Goal: Check status: Check status

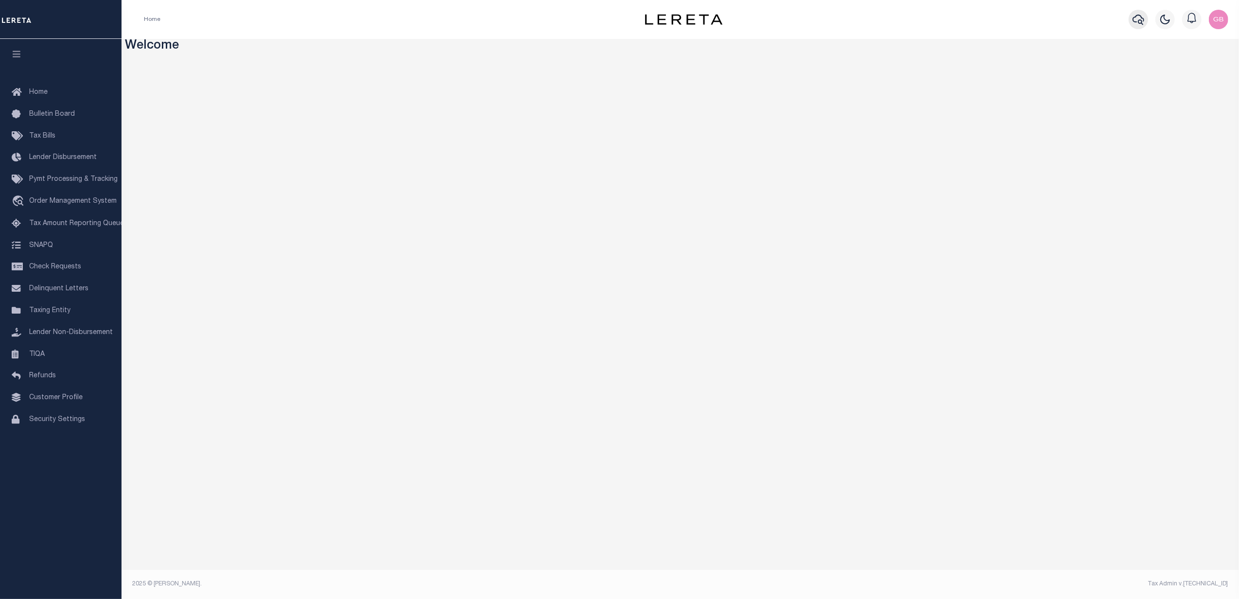
click at [1134, 22] on icon "button" at bounding box center [1138, 20] width 12 height 10
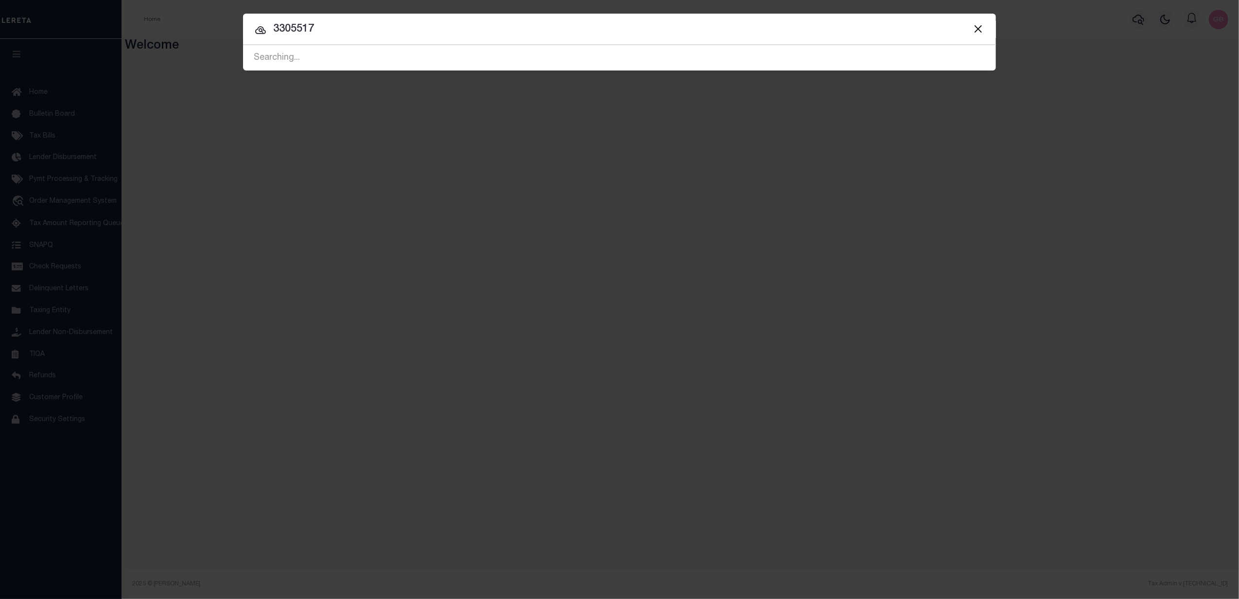
type input "3305517"
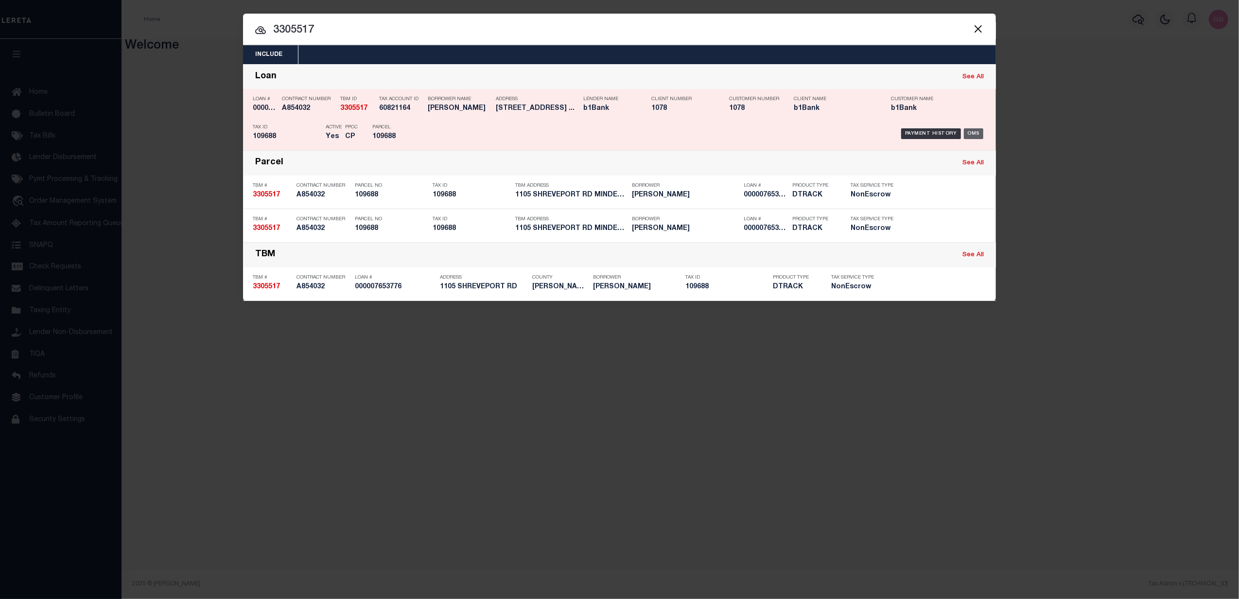
click at [974, 135] on div "OMS" at bounding box center [974, 133] width 20 height 11
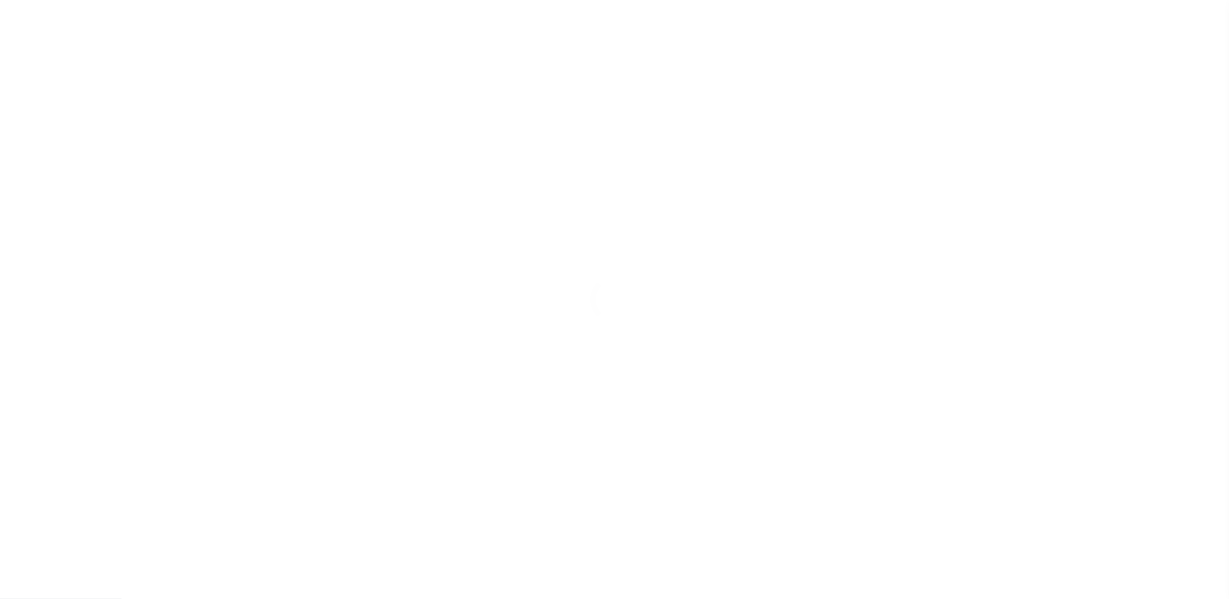
type input "000007653776"
type input "[PERSON_NAME]"
select select
select select "NonEscrow"
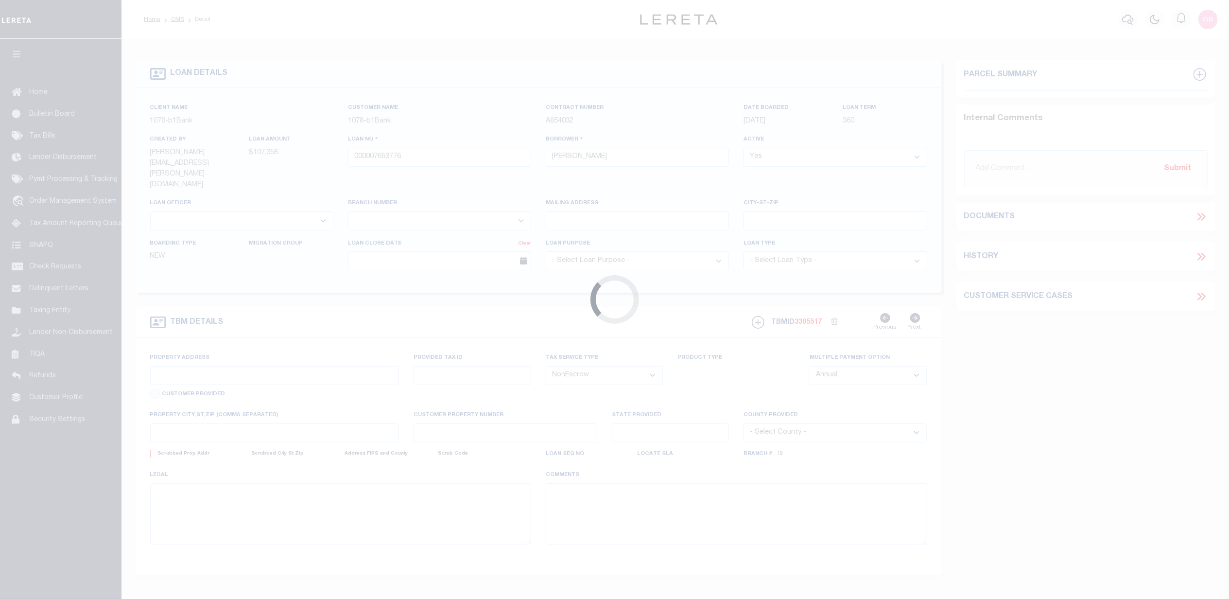
select select "6735"
select select "487"
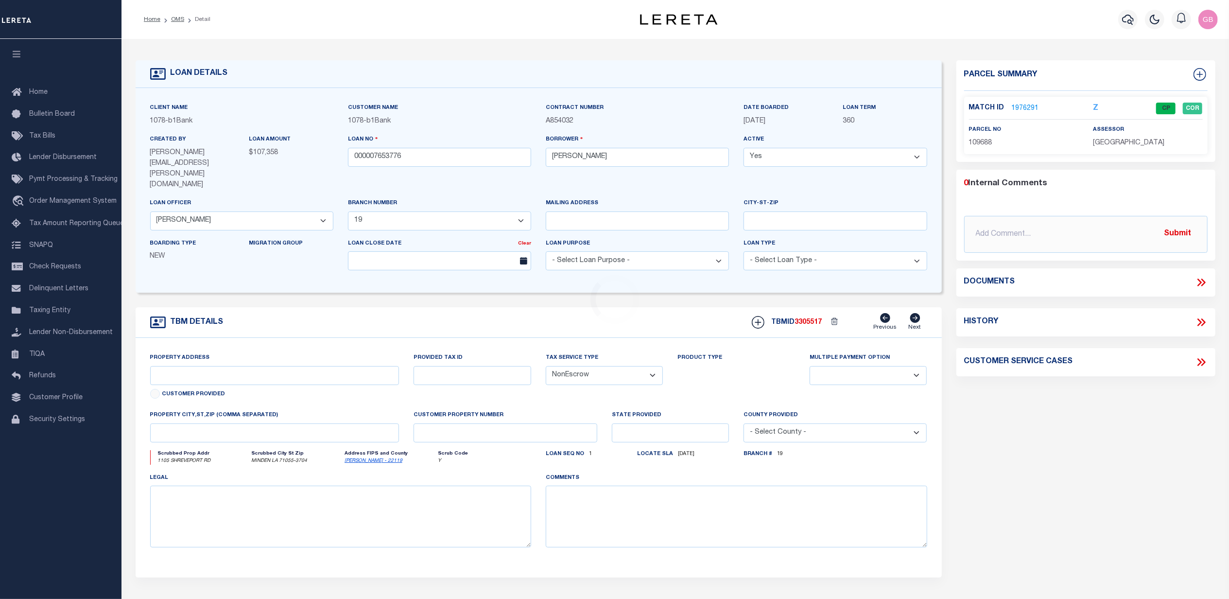
type input "[STREET_ADDRESS]"
type input "109688"
select select
type input "Minden LA 71055"
type input "LA"
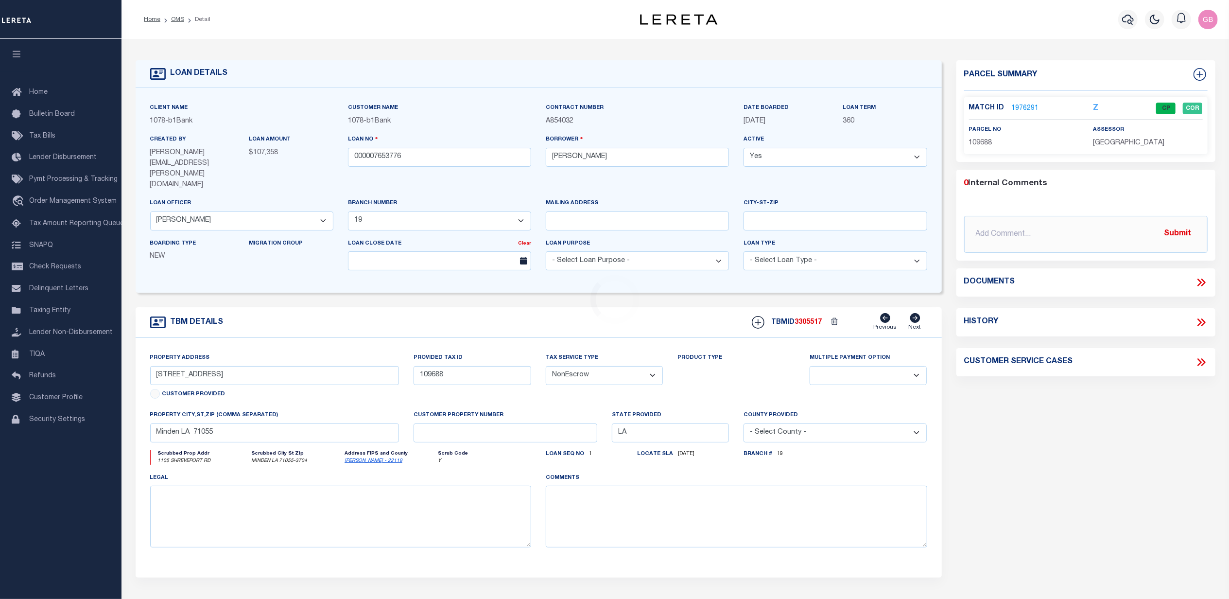
select select "[PERSON_NAME]"
type textarea "Lot 150 & Lot 135"
click at [1198, 323] on icon at bounding box center [1201, 322] width 13 height 13
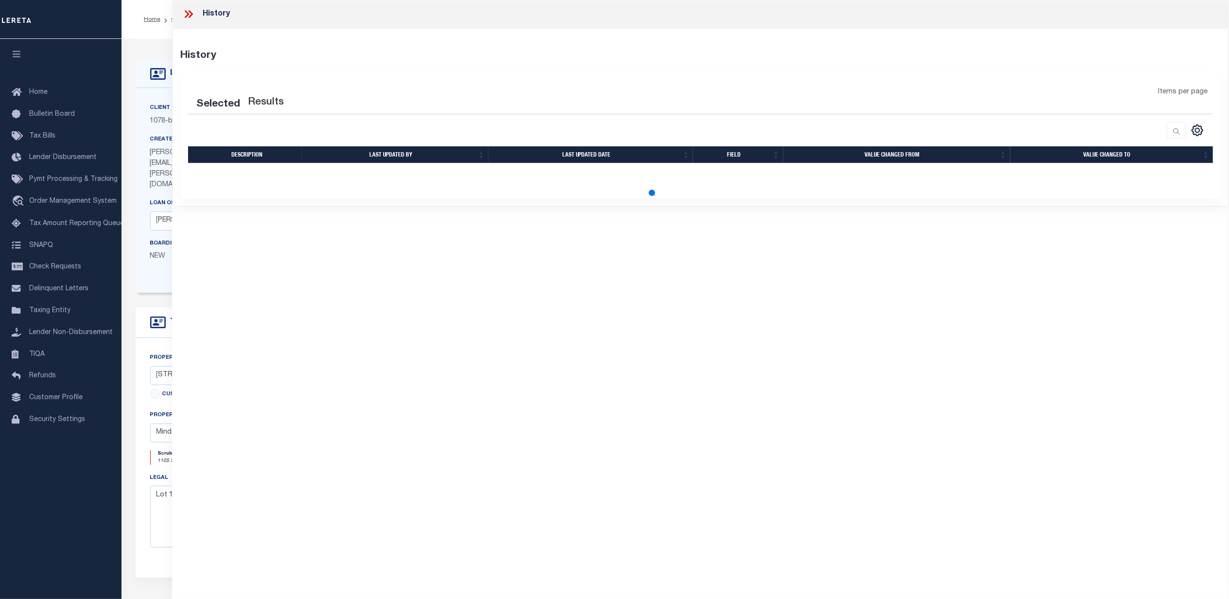
select select "100"
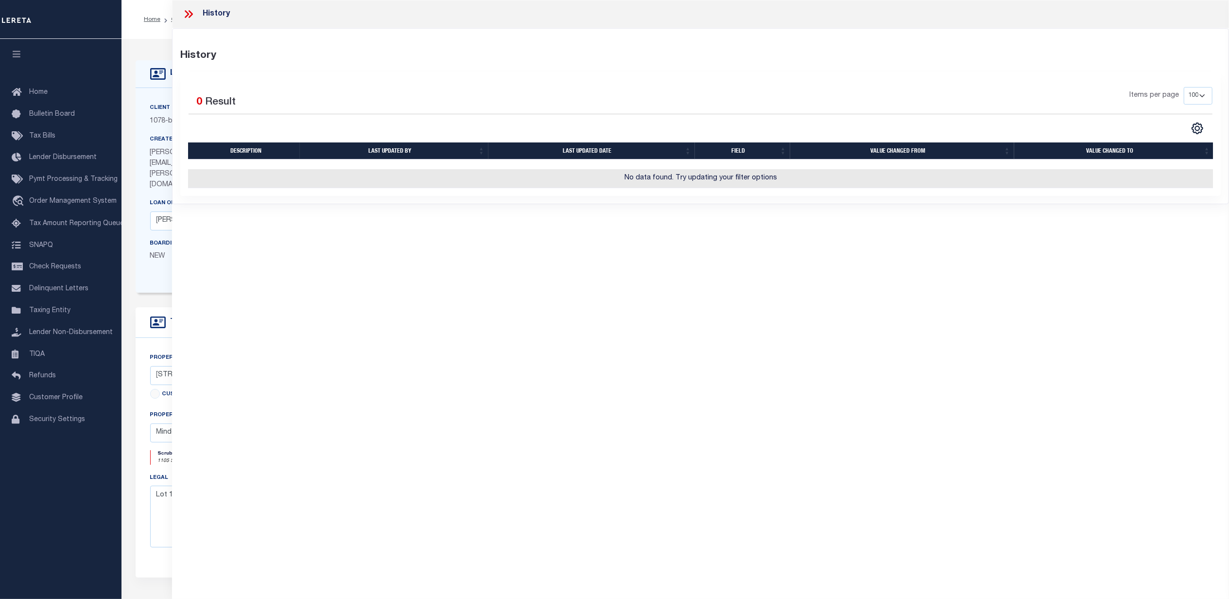
click at [190, 12] on icon at bounding box center [191, 14] width 4 height 8
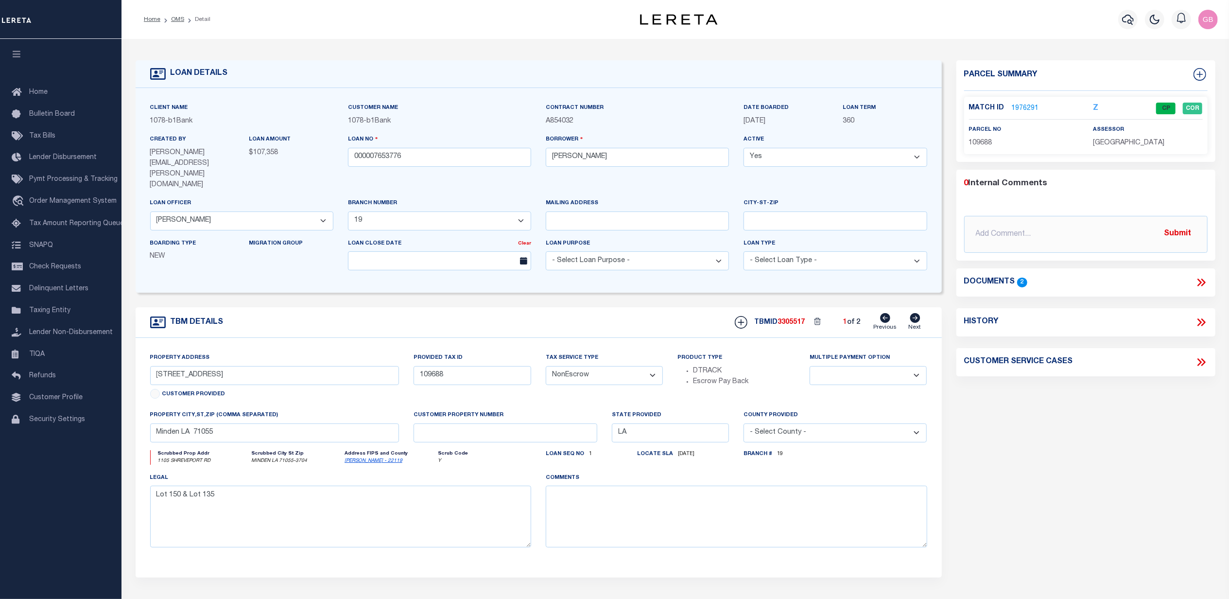
click at [1027, 105] on link "1976291" at bounding box center [1025, 109] width 27 height 10
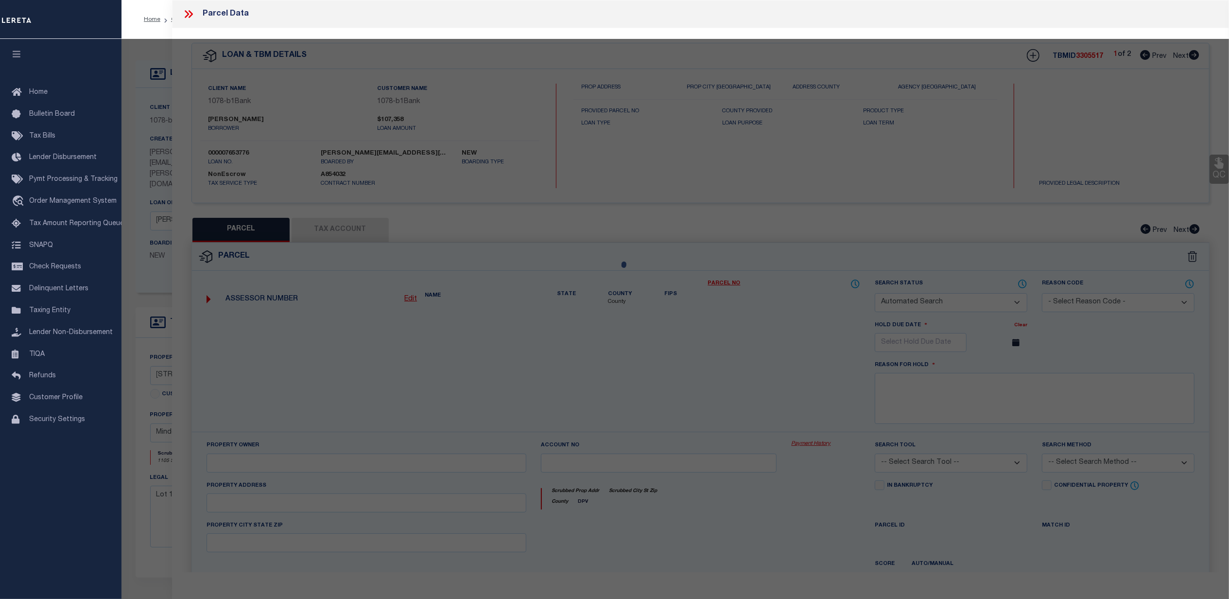
checkbox input "false"
select select "CP"
type input "[PERSON_NAME] ENTERPRISES L.L.C."
select select "AGW"
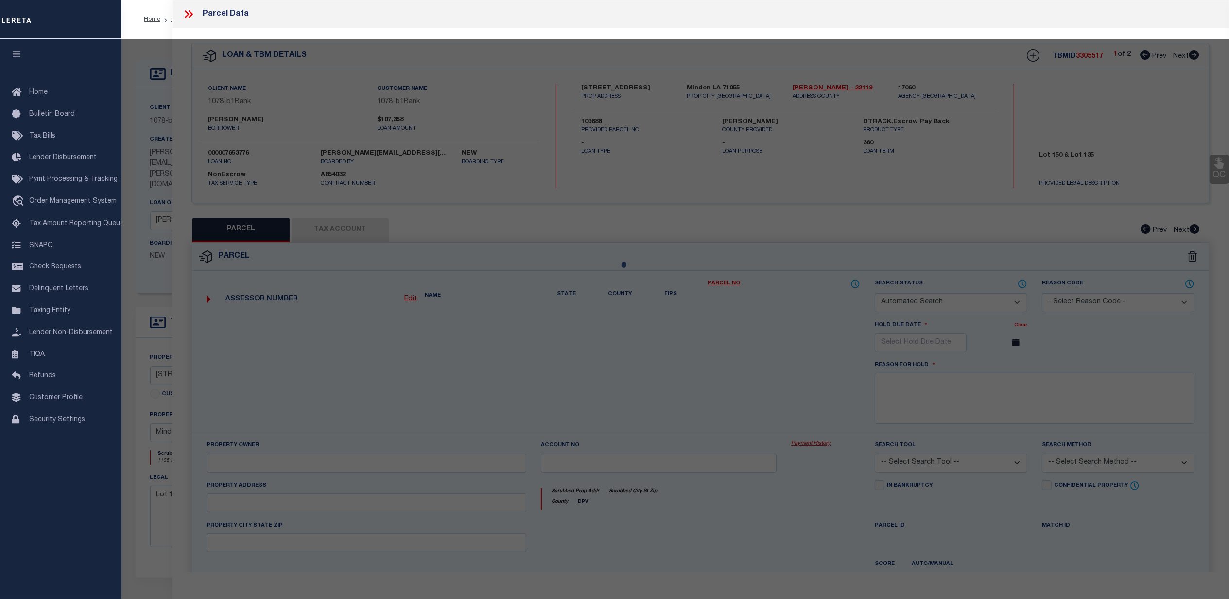
select select
type input "1105 SHREVEPORT RD"
type input "MINDEN LA 71055"
type textarea "LOT 150 X 90 X 25 X 190 X 175 X 100 FT. IN SE/4 OF NW/4 SEC. 28-19-9 & LOT 135 …"
type textarea "Completed based on given Text Legal"
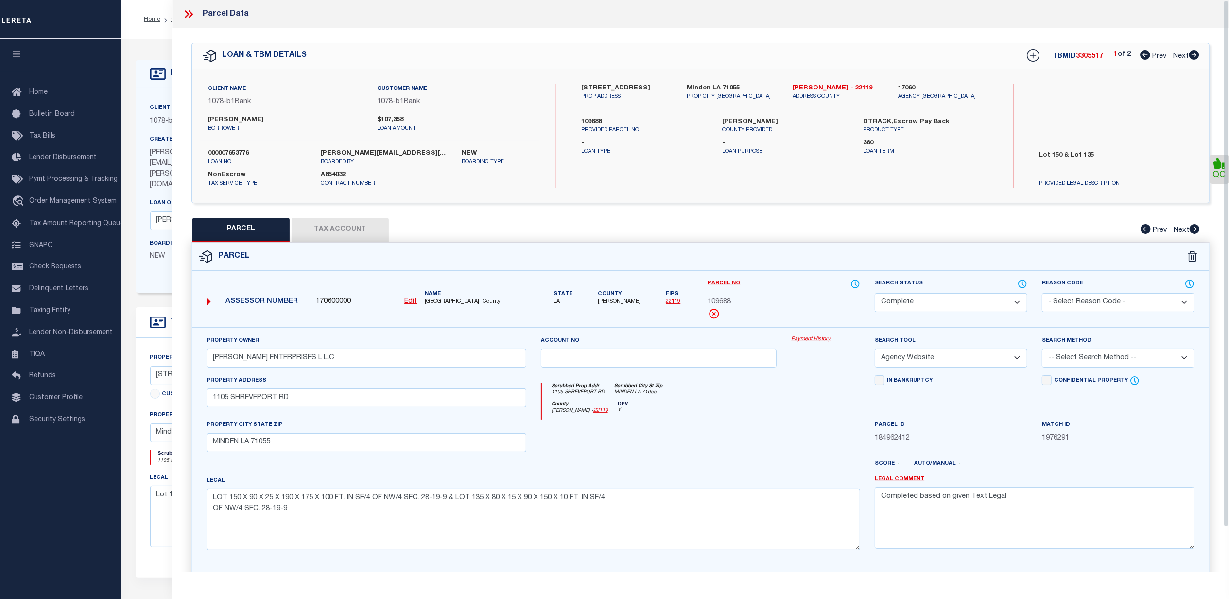
click at [814, 339] on link "Payment History" at bounding box center [825, 339] width 69 height 8
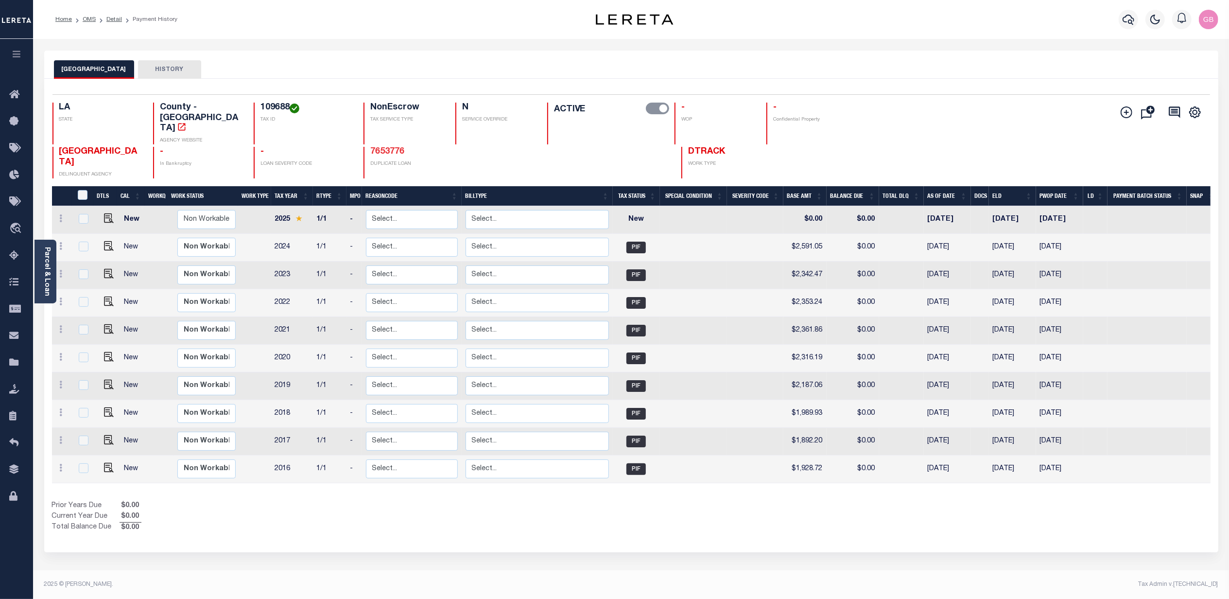
click at [370, 147] on link "7653776" at bounding box center [387, 151] width 34 height 9
